Goal: Complete application form

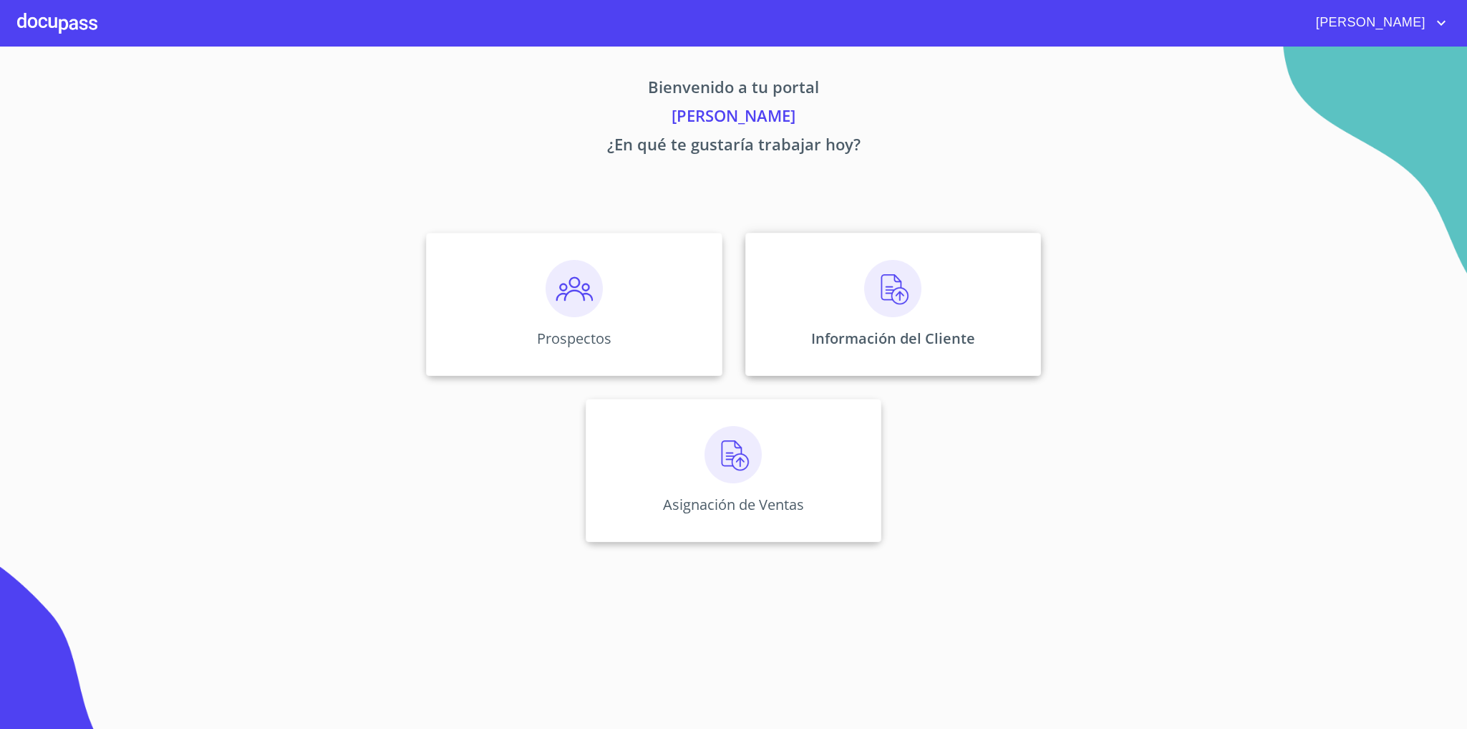
click at [890, 312] on img at bounding box center [892, 288] width 57 height 57
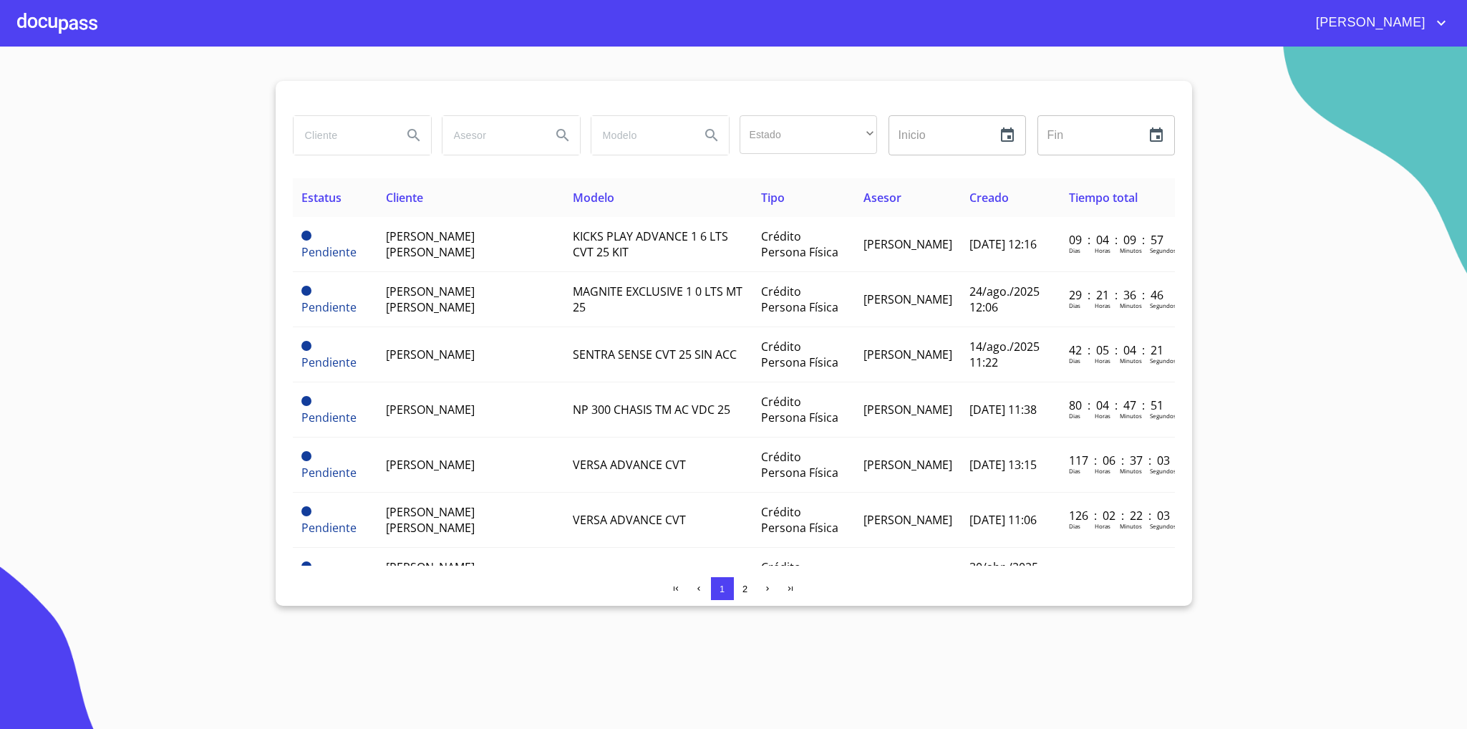
click at [344, 153] on input "search" at bounding box center [342, 135] width 97 height 39
type input "blanca"
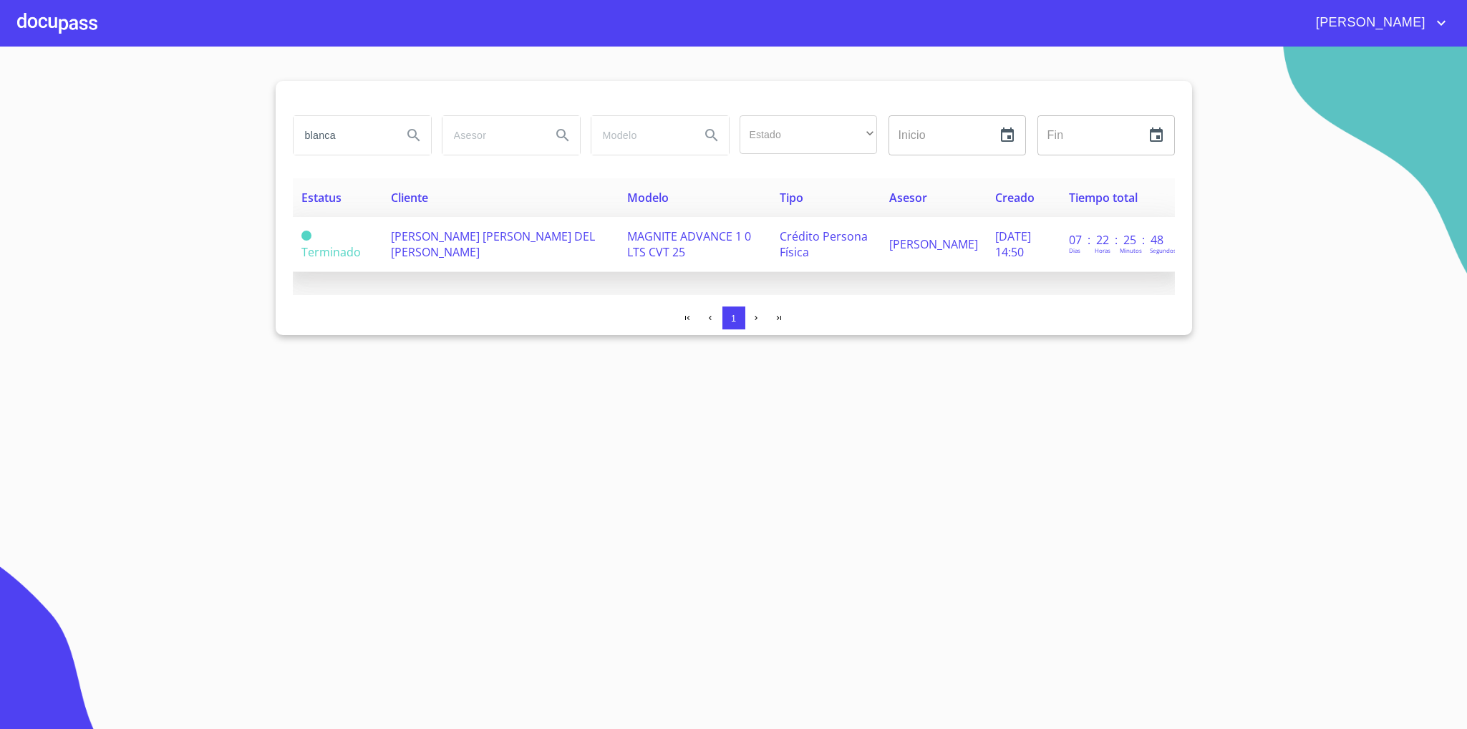
click at [471, 247] on span "[PERSON_NAME] [PERSON_NAME] DEL [PERSON_NAME]" at bounding box center [493, 244] width 204 height 32
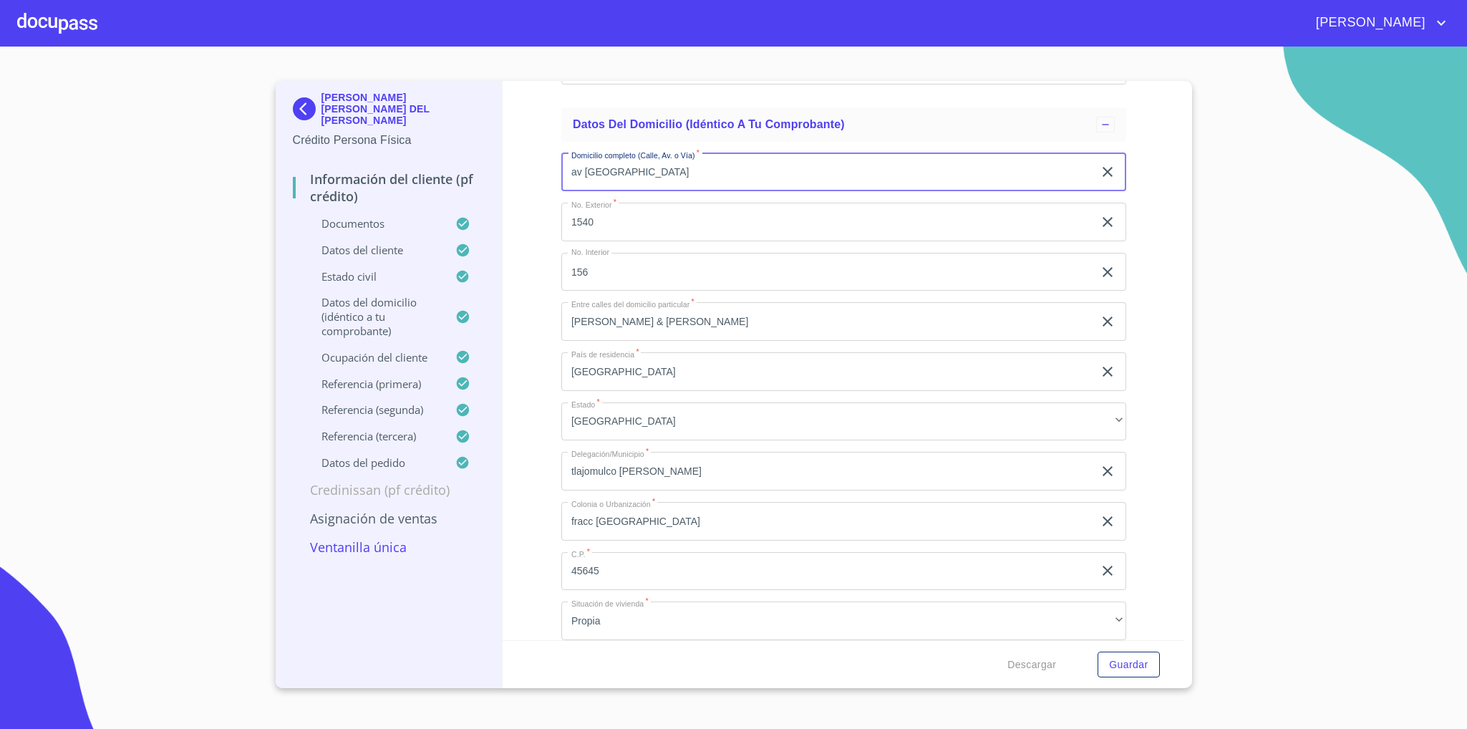
click at [617, 183] on input "av [GEOGRAPHIC_DATA]" at bounding box center [827, 172] width 532 height 39
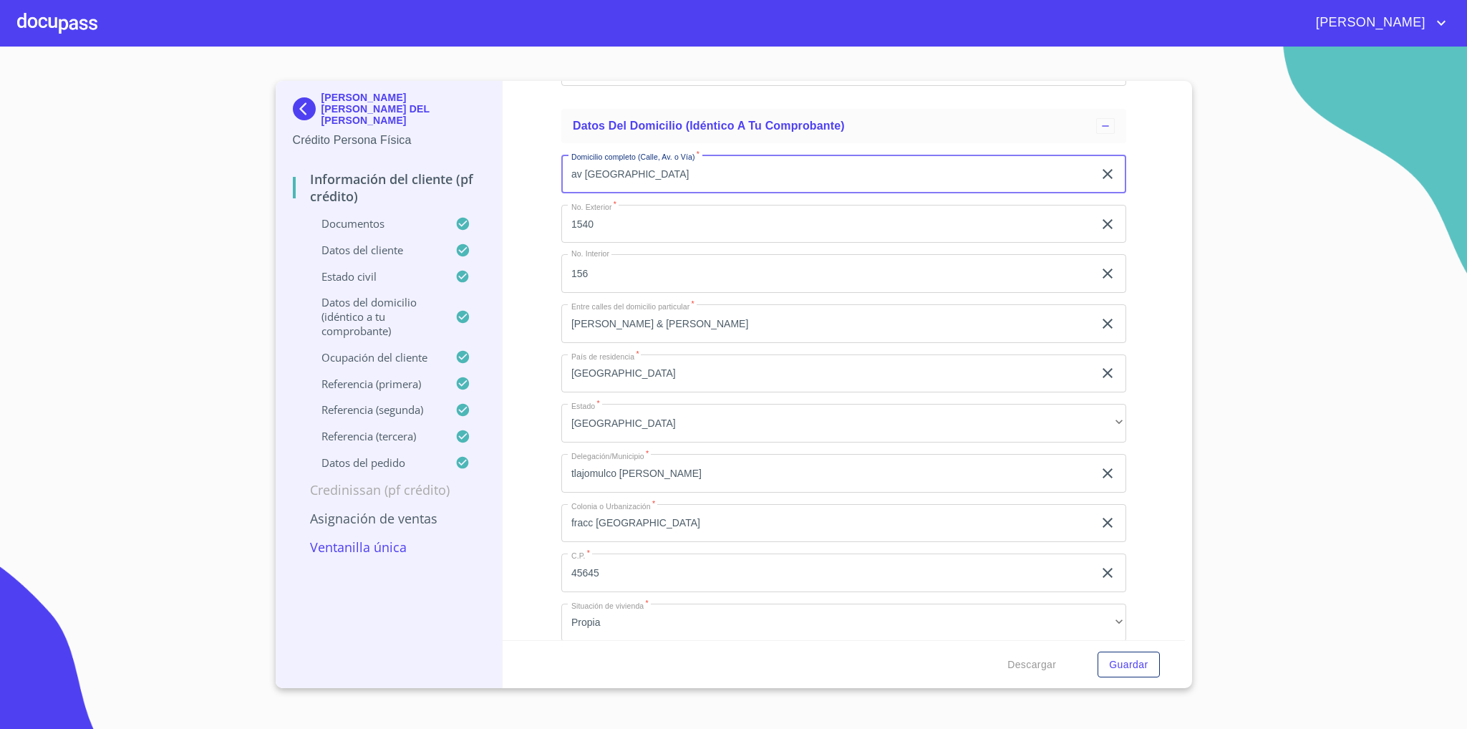
click at [595, 222] on input "1540" at bounding box center [827, 224] width 532 height 39
click at [576, 222] on input "1540" at bounding box center [827, 224] width 532 height 39
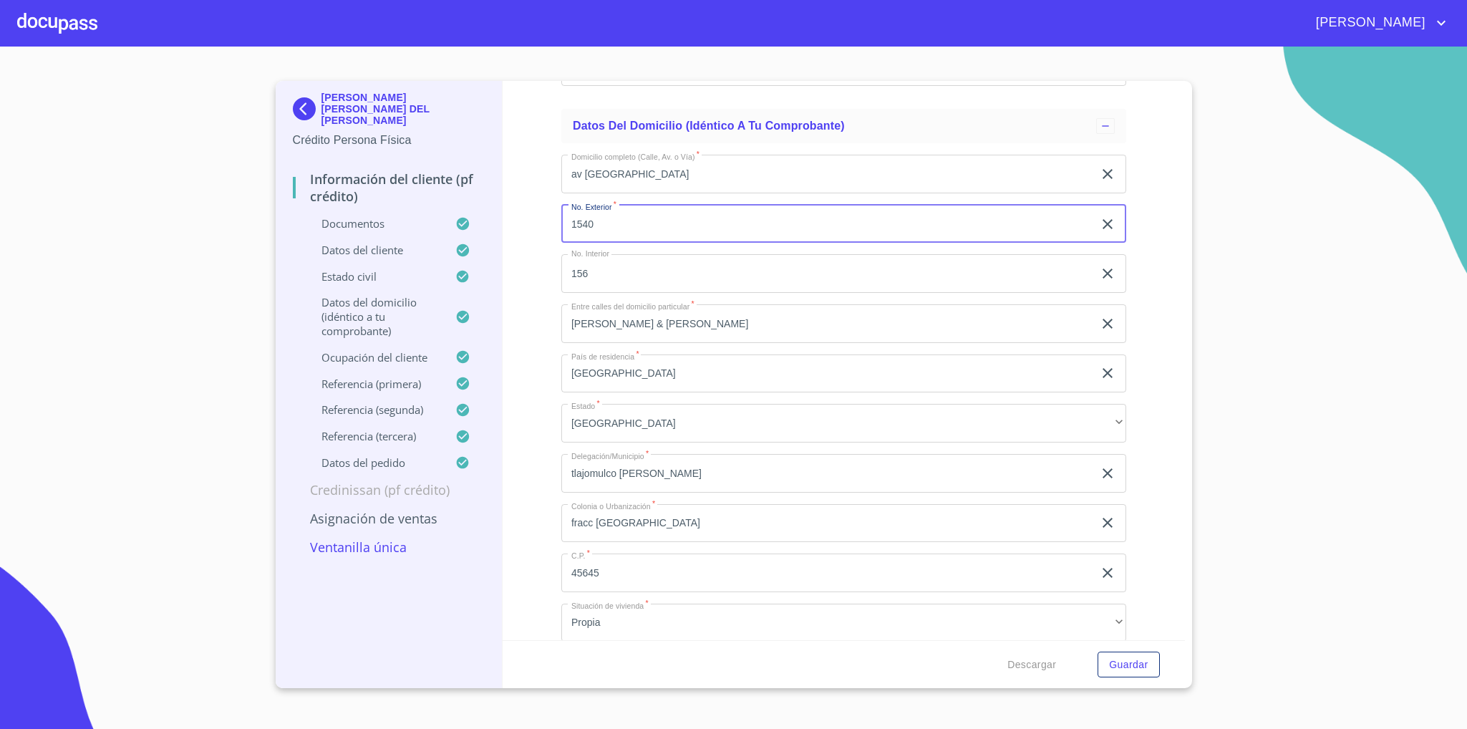
click at [576, 222] on input "1540" at bounding box center [827, 224] width 532 height 39
